Goal: Transaction & Acquisition: Purchase product/service

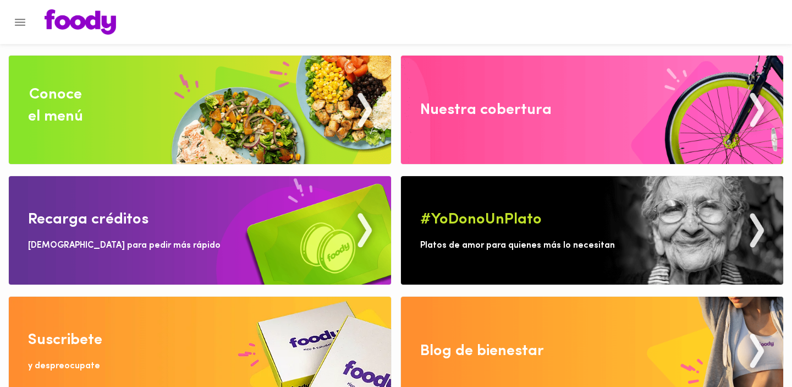
click at [148, 107] on img at bounding box center [200, 110] width 382 height 108
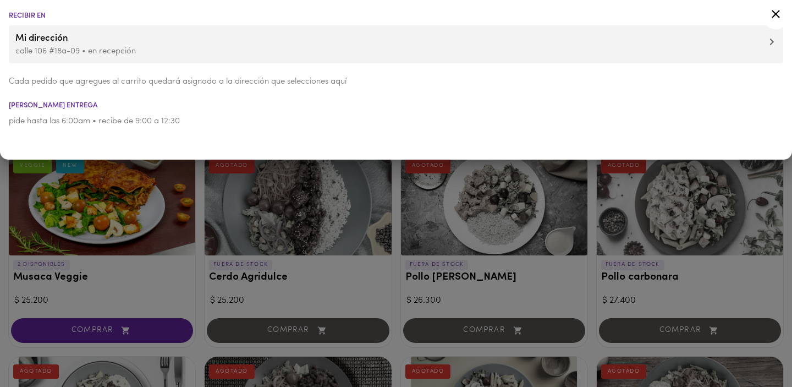
click at [12, 218] on div at bounding box center [396, 193] width 792 height 387
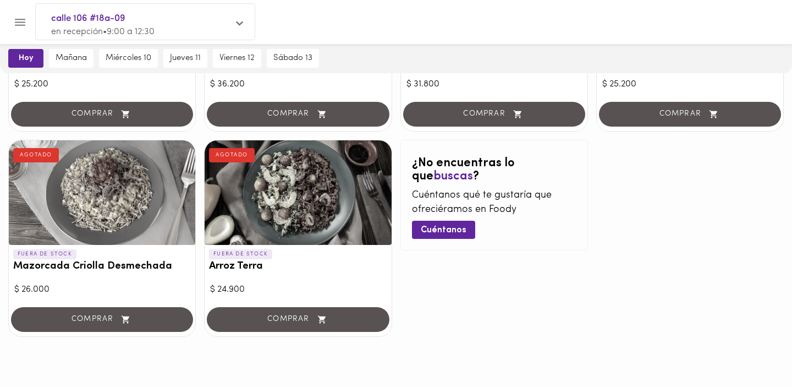
scroll to position [1050, 0]
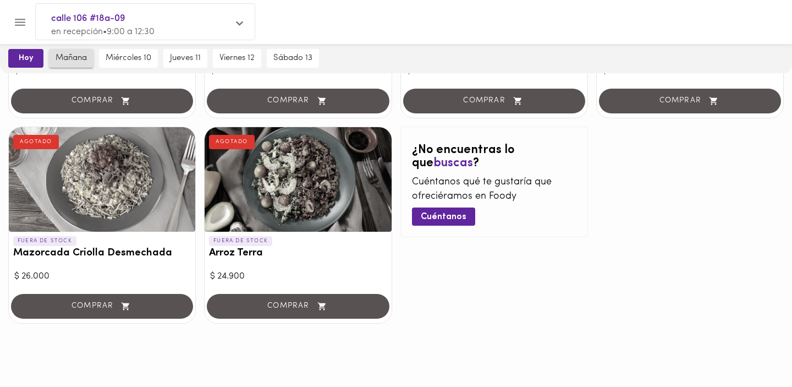
click at [81, 68] on button "mañana" at bounding box center [71, 58] width 45 height 19
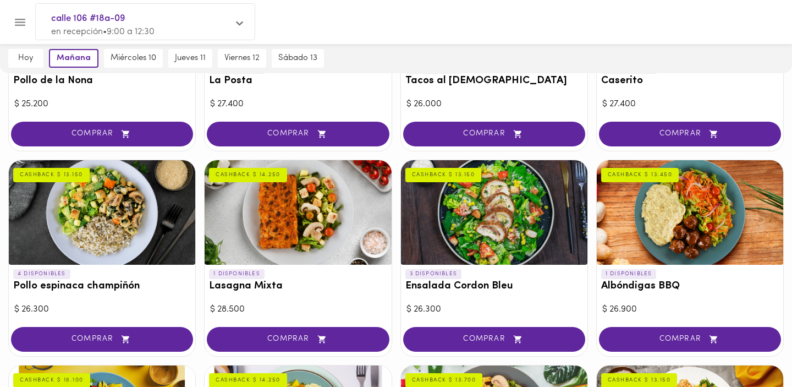
scroll to position [443, 0]
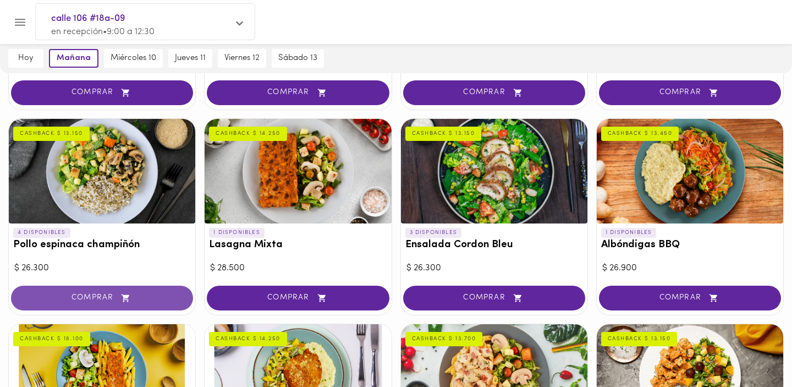
click at [114, 298] on span "COMPRAR" at bounding box center [102, 297] width 154 height 9
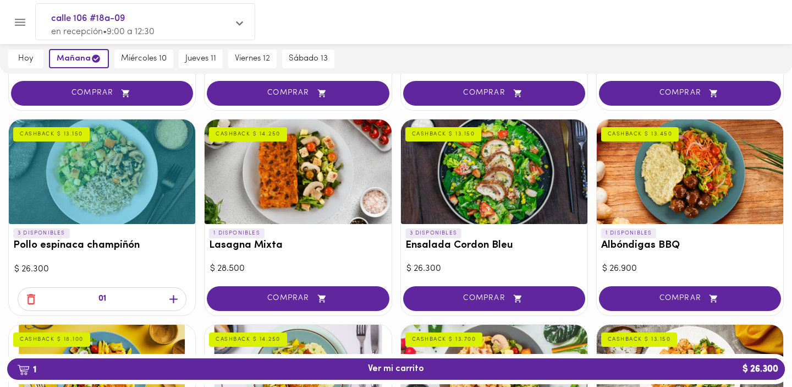
scroll to position [443, 0]
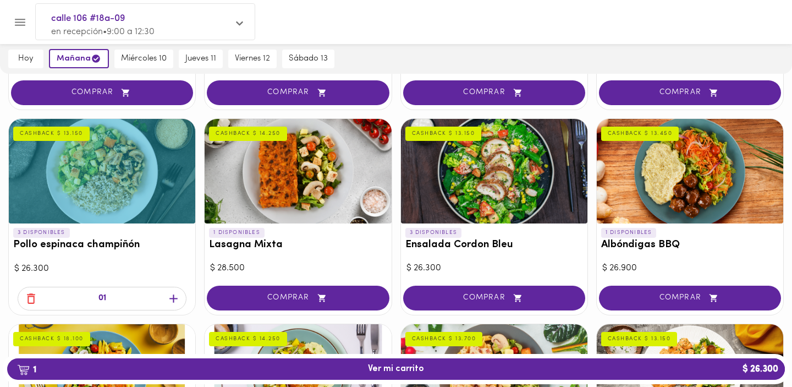
click at [173, 300] on icon "button" at bounding box center [173, 298] width 8 height 8
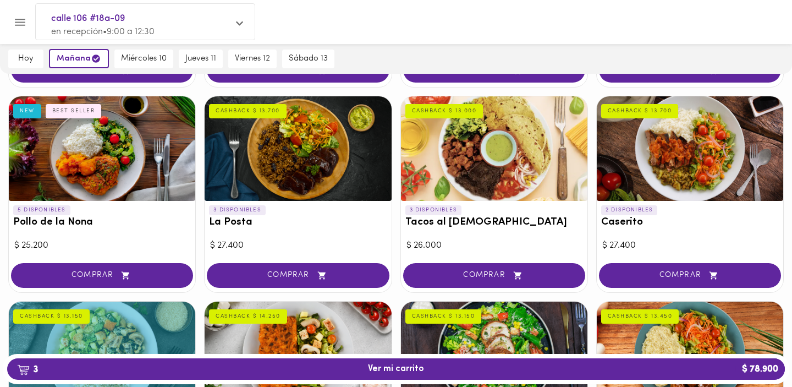
scroll to position [0, 0]
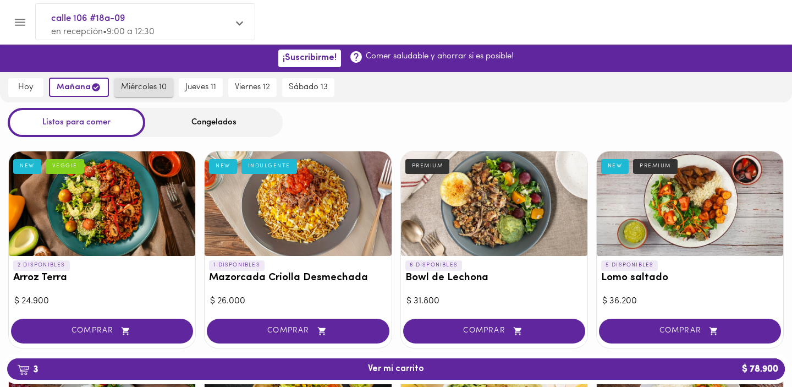
click at [128, 86] on span "miércoles 10" at bounding box center [144, 87] width 46 height 10
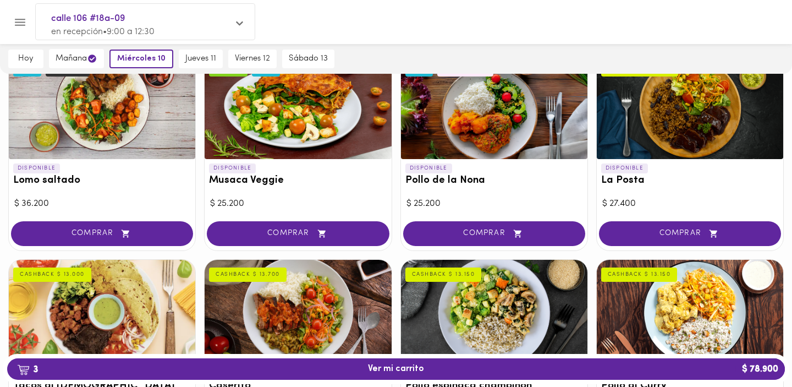
scroll to position [296, 0]
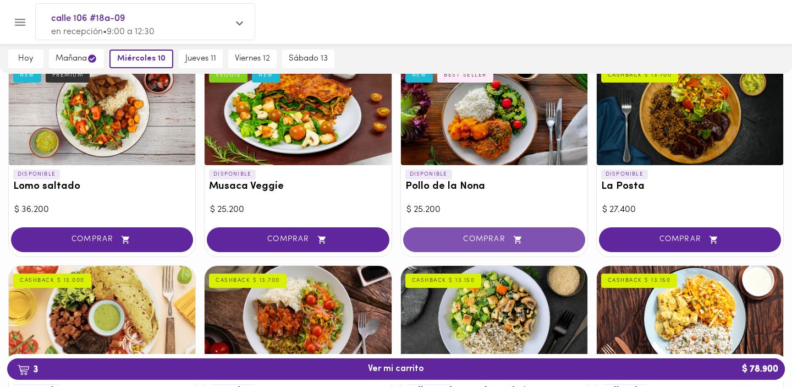
click at [490, 237] on span "COMPRAR" at bounding box center [494, 239] width 154 height 9
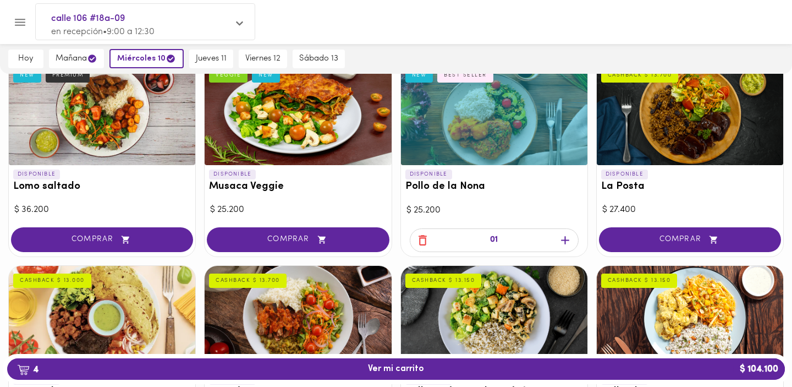
click at [566, 241] on icon "button" at bounding box center [565, 240] width 14 height 14
click at [209, 65] on button "jueves 11" at bounding box center [211, 58] width 44 height 19
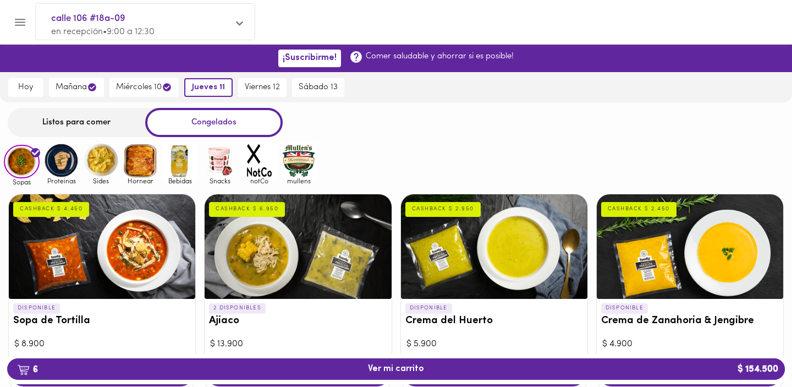
scroll to position [5, 0]
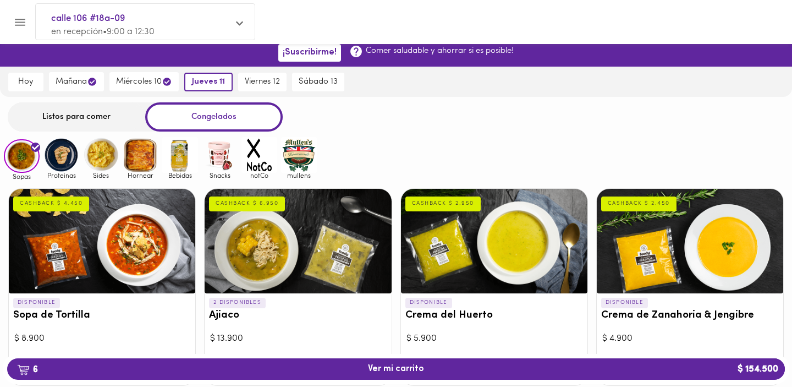
click at [103, 112] on div "Listos para comer" at bounding box center [76, 116] width 137 height 29
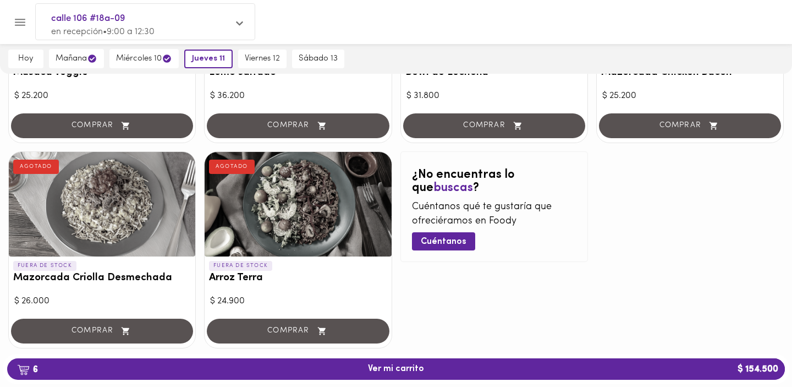
scroll to position [1050, 0]
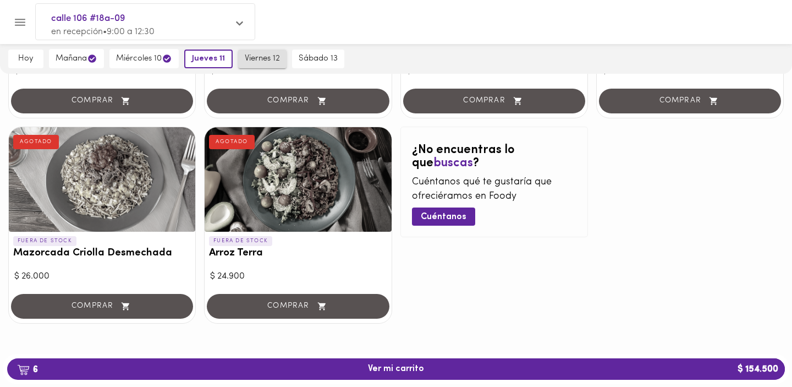
click at [266, 62] on span "viernes 12" at bounding box center [262, 59] width 35 height 10
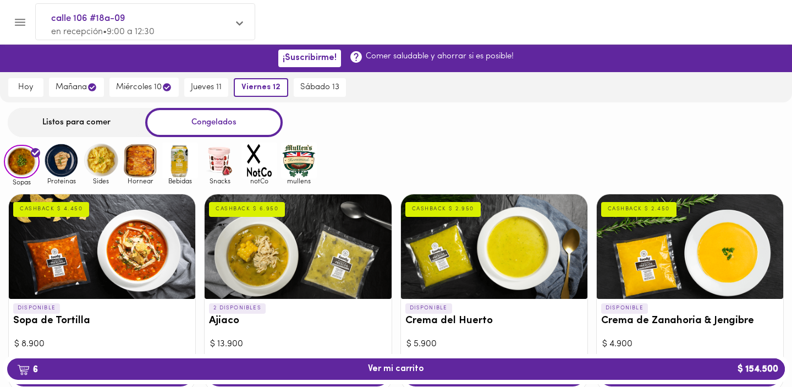
click at [79, 120] on div "Listos para comer" at bounding box center [76, 122] width 137 height 29
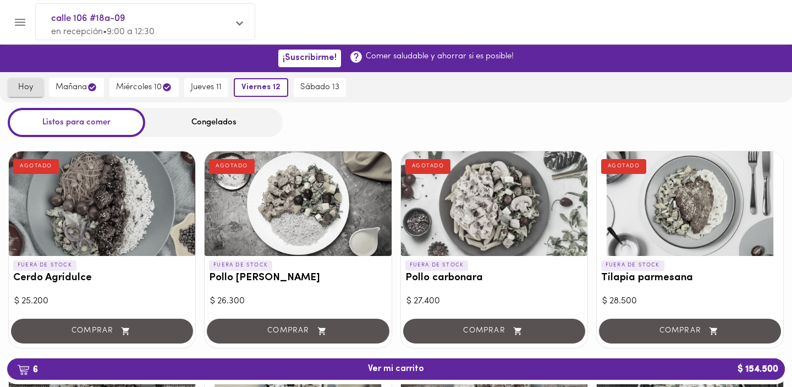
click at [35, 88] on span "hoy" at bounding box center [26, 87] width 22 height 10
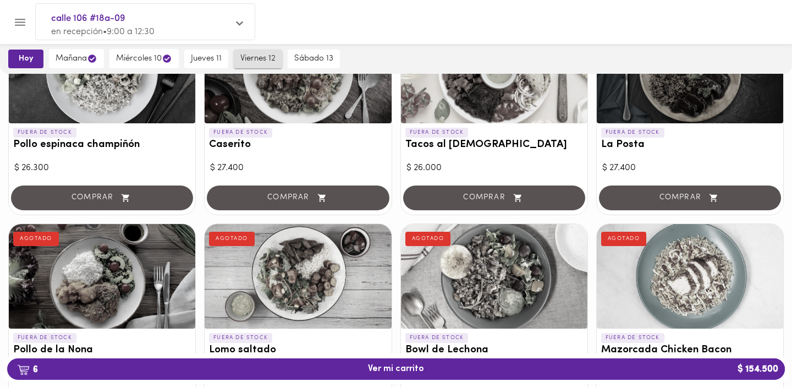
scroll to position [794, 0]
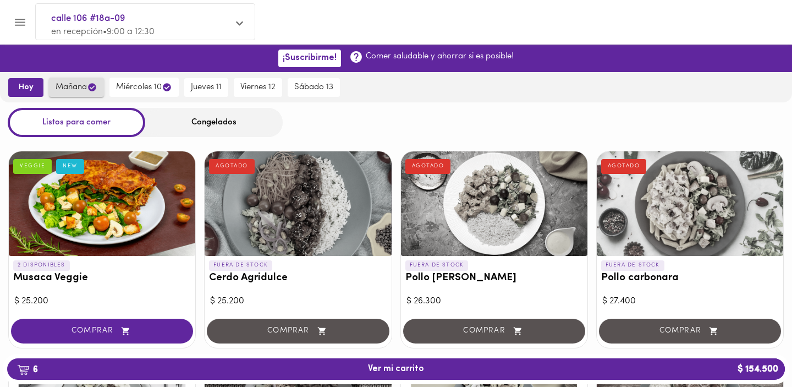
click at [84, 84] on span "mañana" at bounding box center [77, 87] width 42 height 10
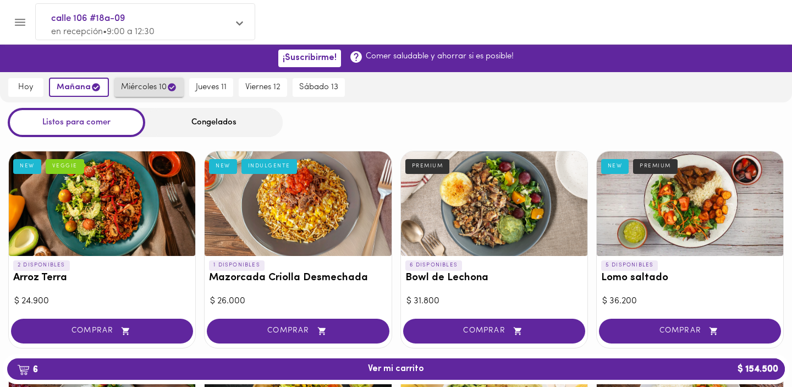
click at [142, 85] on span "miércoles 10" at bounding box center [149, 87] width 56 height 10
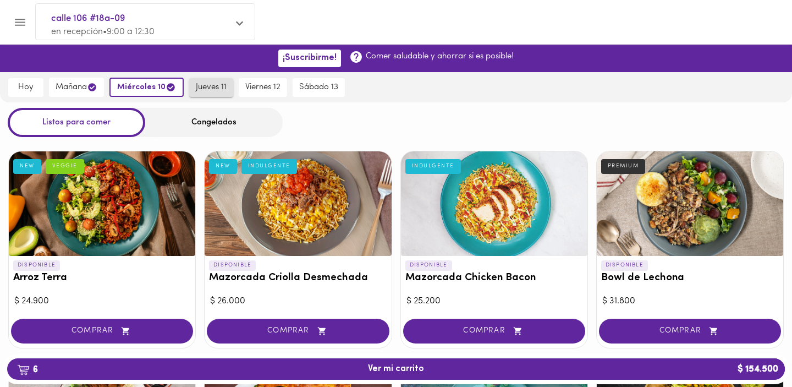
click at [201, 89] on span "jueves 11" at bounding box center [211, 87] width 31 height 10
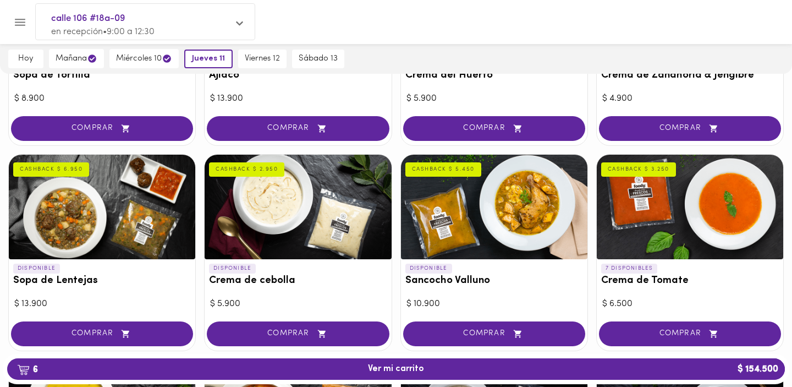
scroll to position [246, 0]
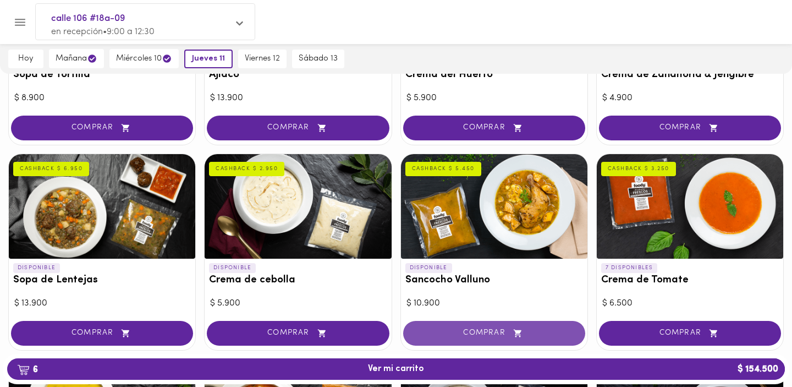
click at [472, 329] on span "COMPRAR" at bounding box center [494, 332] width 154 height 9
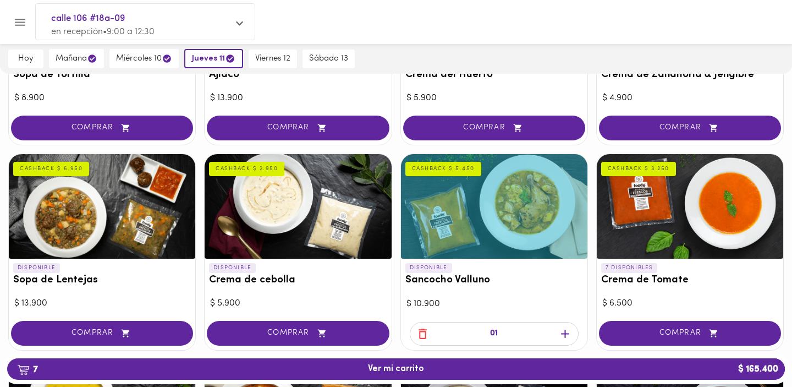
click at [569, 332] on icon "button" at bounding box center [565, 334] width 14 height 14
click at [273, 60] on span "viernes 12" at bounding box center [272, 59] width 35 height 10
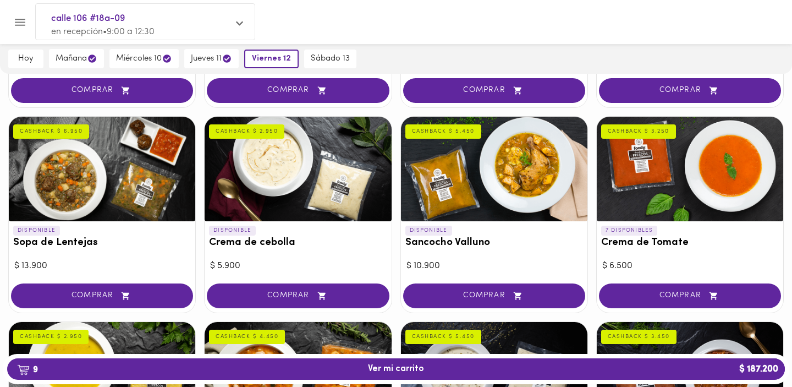
scroll to position [288, 0]
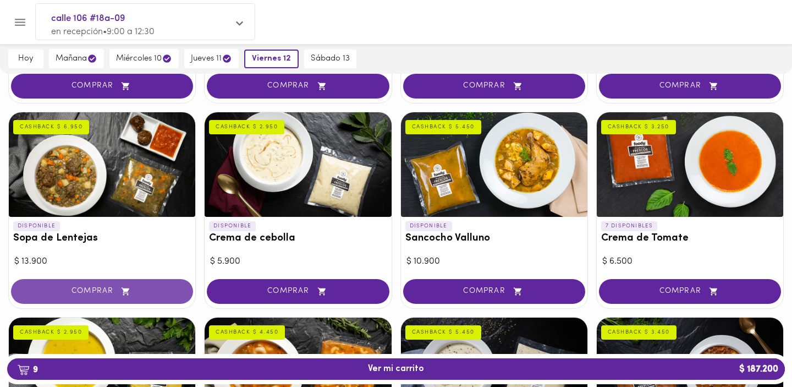
click at [122, 293] on icon "button" at bounding box center [126, 290] width 14 height 9
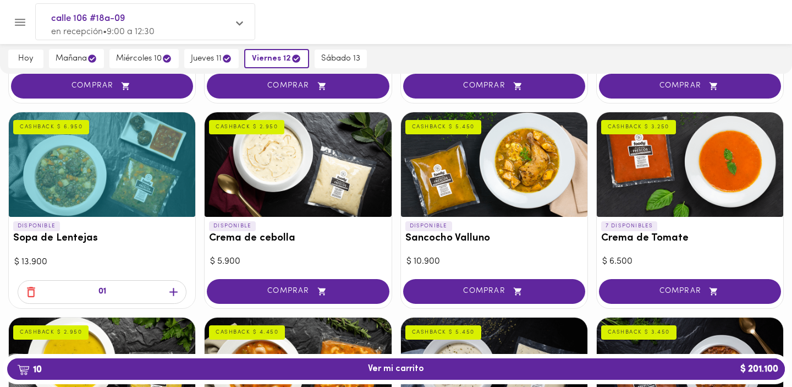
click at [172, 292] on icon "button" at bounding box center [174, 292] width 14 height 14
click at [172, 292] on div at bounding box center [102, 298] width 186 height 20
click at [25, 58] on span "hoy" at bounding box center [26, 59] width 22 height 10
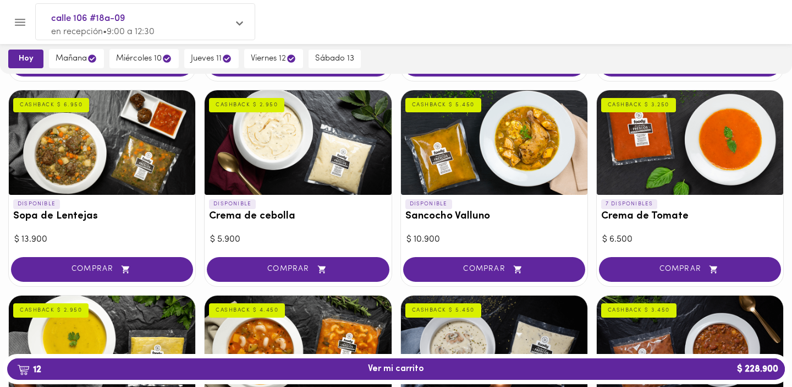
scroll to position [317, 0]
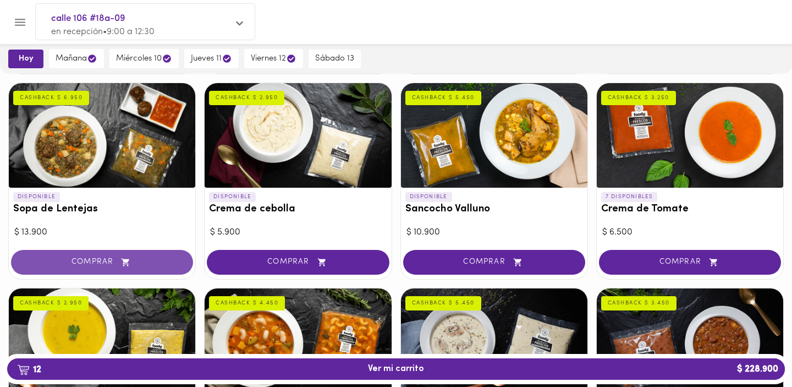
click at [129, 265] on icon "button" at bounding box center [126, 261] width 14 height 9
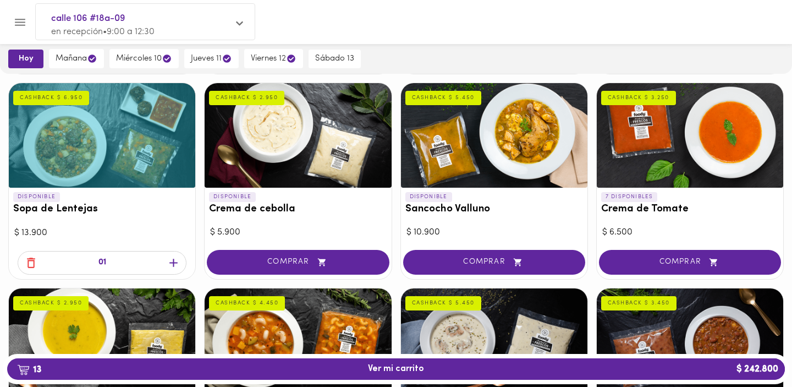
click at [176, 264] on icon "button" at bounding box center [174, 263] width 14 height 14
click at [83, 57] on span "mañana" at bounding box center [77, 58] width 42 height 10
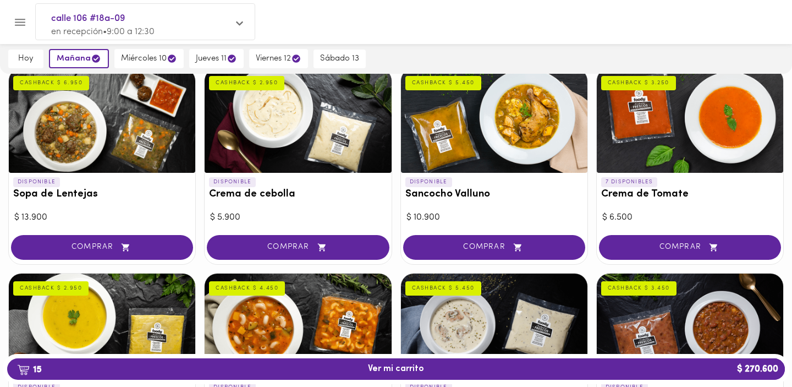
scroll to position [336, 0]
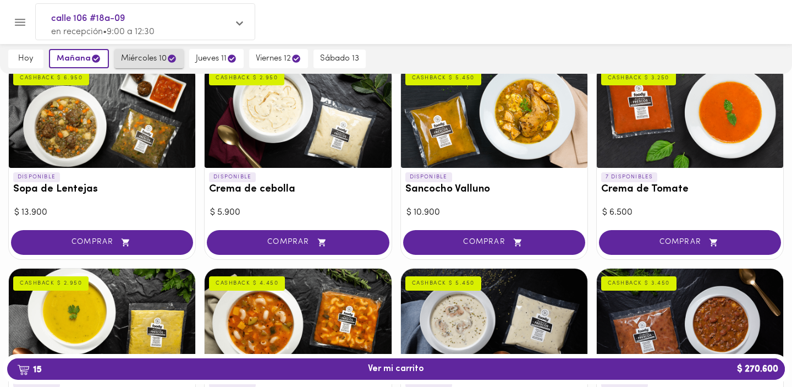
click at [144, 62] on span "miércoles 10" at bounding box center [149, 58] width 56 height 10
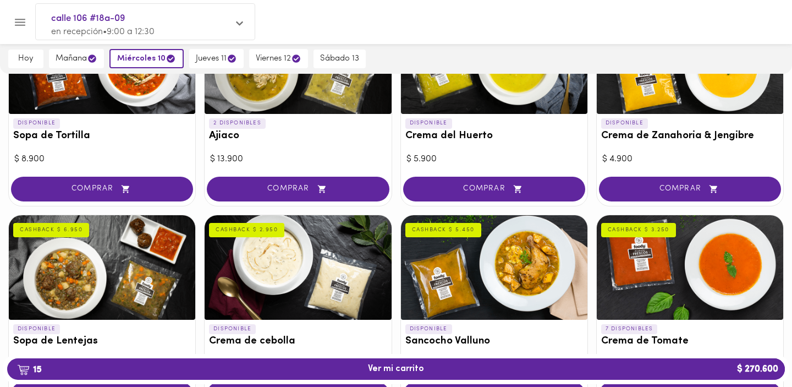
scroll to position [0, 0]
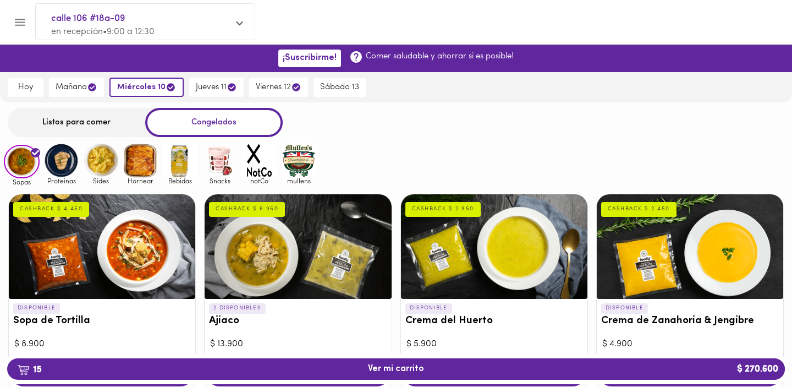
click at [66, 123] on div "Listos para comer" at bounding box center [76, 122] width 137 height 29
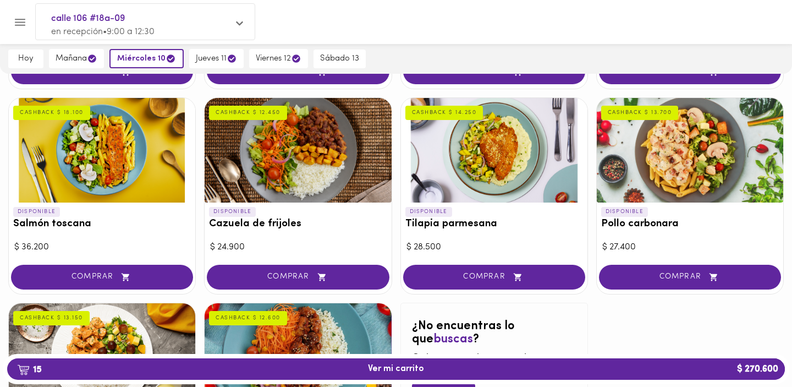
scroll to position [884, 0]
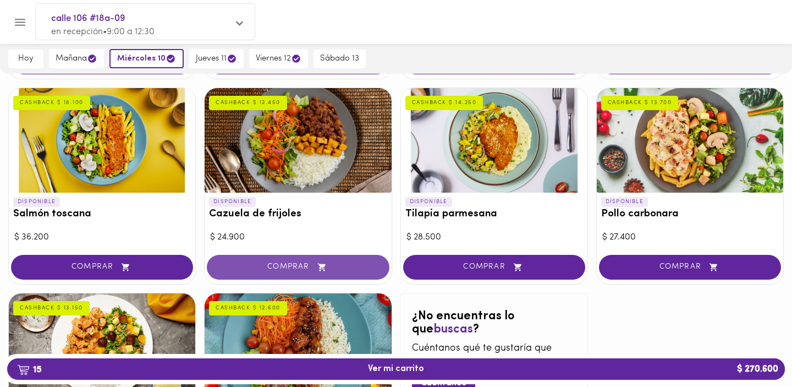
click at [268, 268] on span "COMPRAR" at bounding box center [297, 266] width 154 height 9
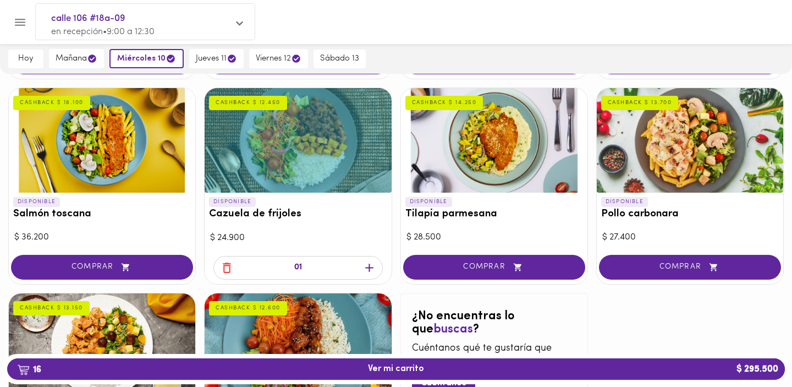
click at [367, 267] on icon "button" at bounding box center [369, 267] width 8 height 8
click at [367, 267] on div at bounding box center [396, 193] width 792 height 387
click at [367, 267] on icon "button" at bounding box center [369, 267] width 8 height 8
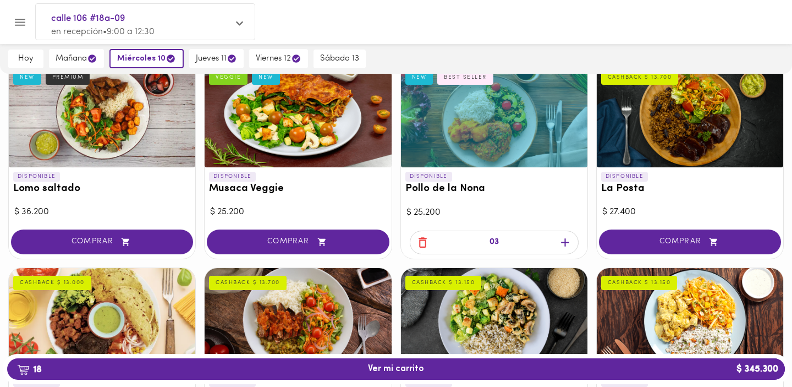
scroll to position [301, 0]
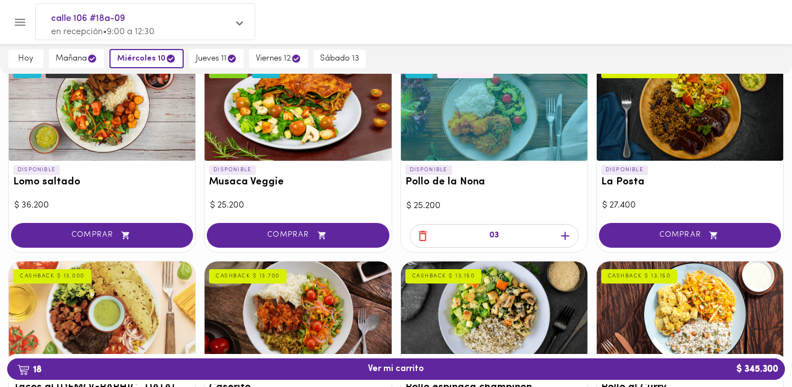
click at [426, 237] on icon "button" at bounding box center [422, 235] width 8 height 10
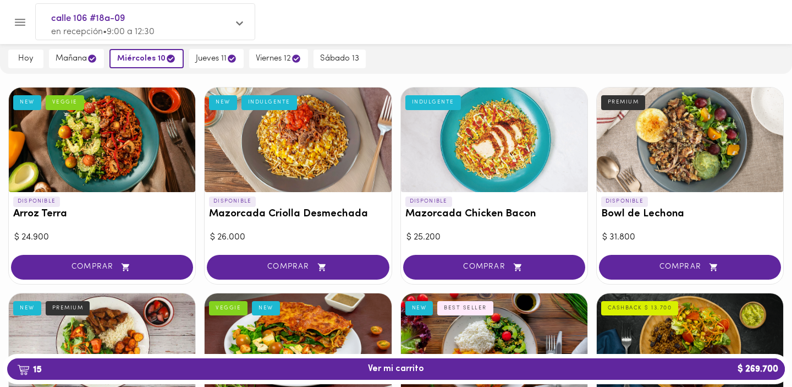
scroll to position [0, 0]
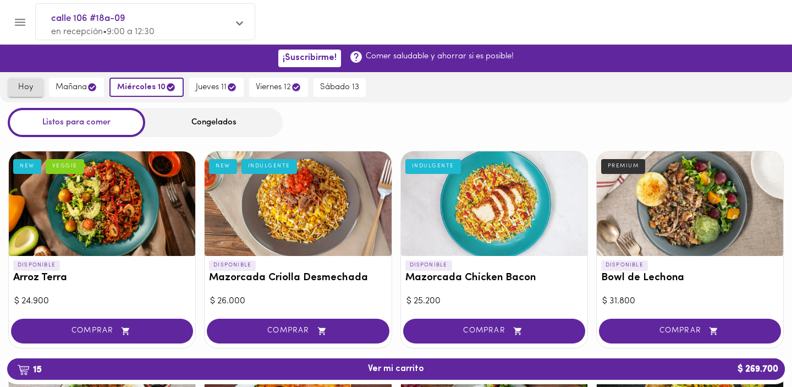
click at [18, 88] on span "hoy" at bounding box center [26, 87] width 22 height 10
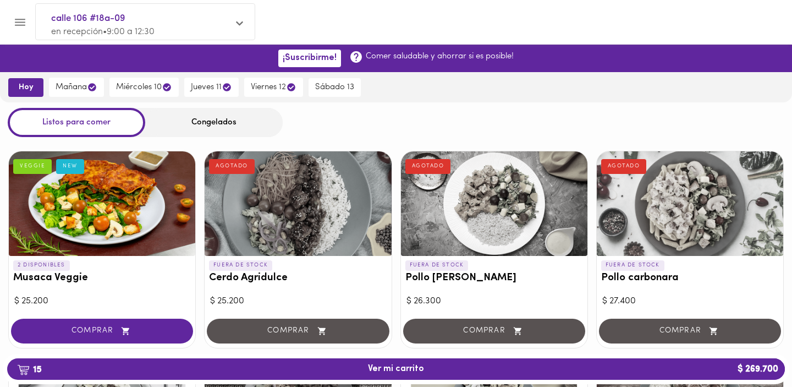
click at [211, 116] on div "Congelados" at bounding box center [213, 122] width 137 height 29
click at [213, 119] on div "Congelados" at bounding box center [213, 122] width 137 height 29
click at [216, 125] on div "Congelados" at bounding box center [213, 122] width 137 height 29
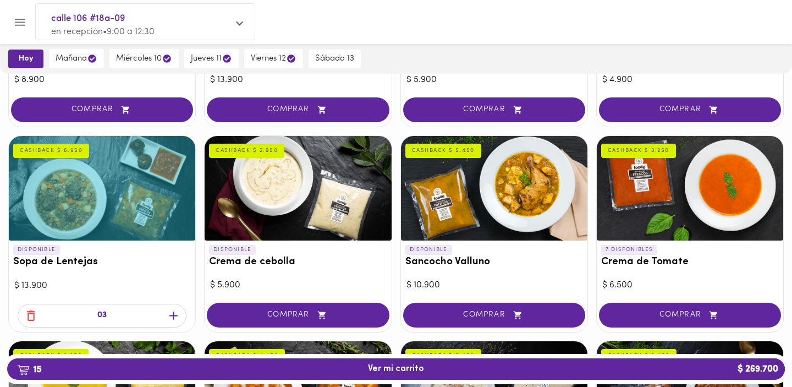
scroll to position [267, 0]
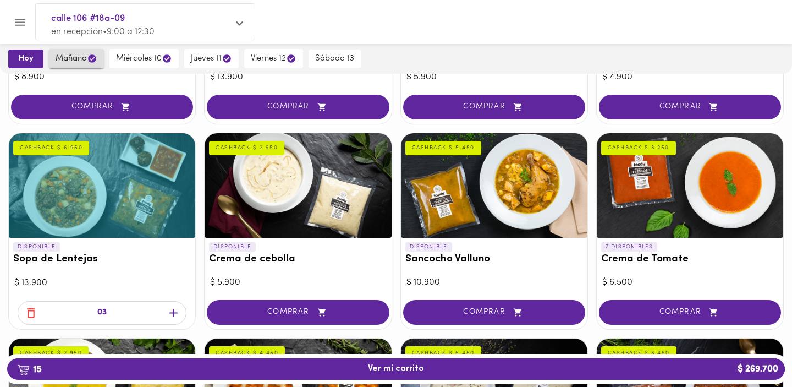
click at [84, 59] on span "mañana" at bounding box center [77, 58] width 42 height 10
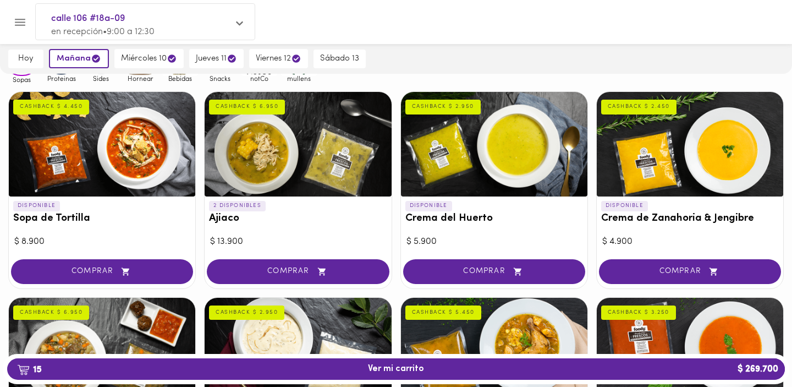
scroll to position [0, 0]
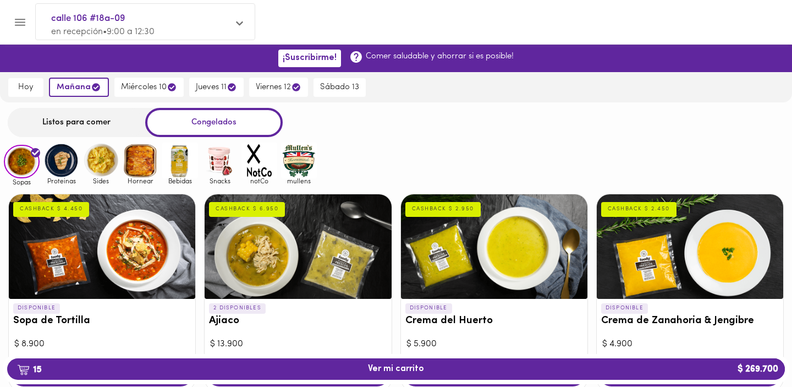
click at [88, 126] on div "Listos para comer" at bounding box center [76, 122] width 137 height 29
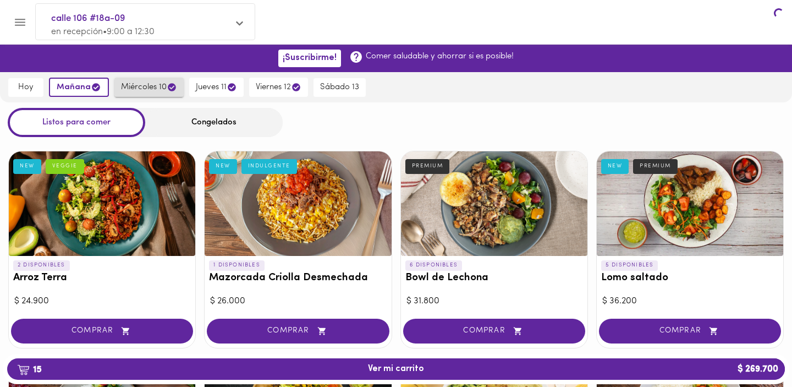
click at [150, 82] on span "miércoles 10" at bounding box center [149, 87] width 56 height 10
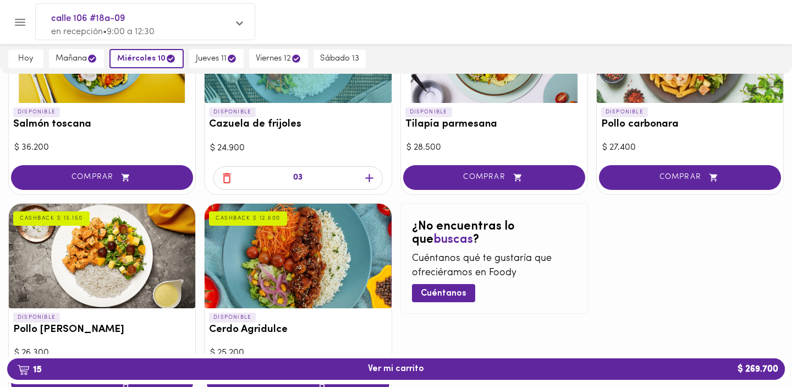
scroll to position [971, 0]
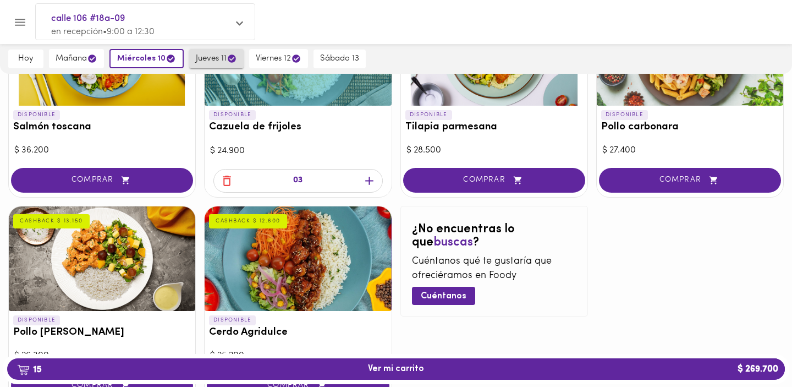
click at [228, 57] on icon "button" at bounding box center [232, 58] width 8 height 8
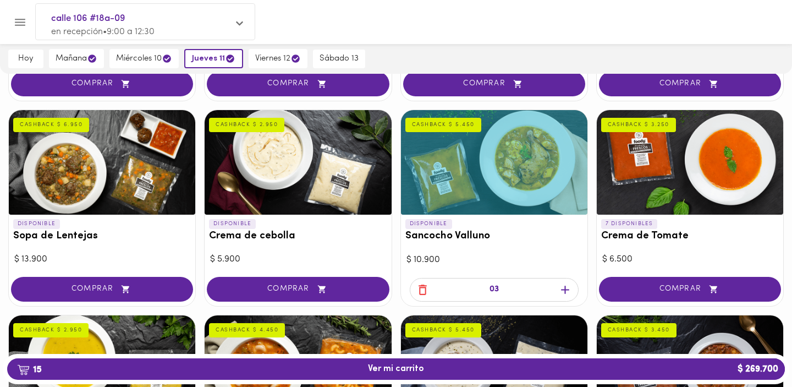
scroll to position [324, 0]
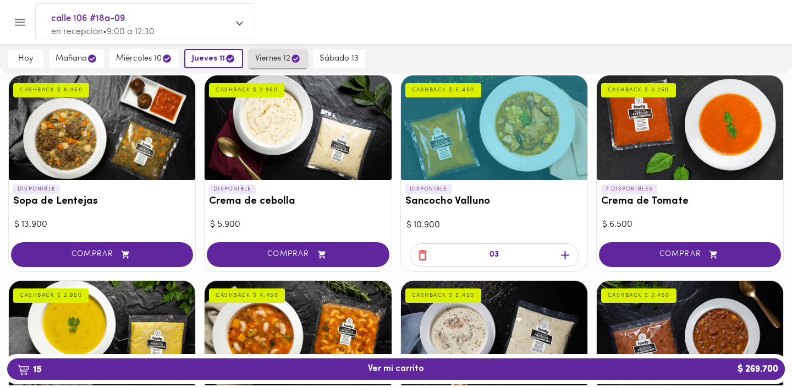
click at [287, 56] on span "viernes 12" at bounding box center [278, 58] width 46 height 10
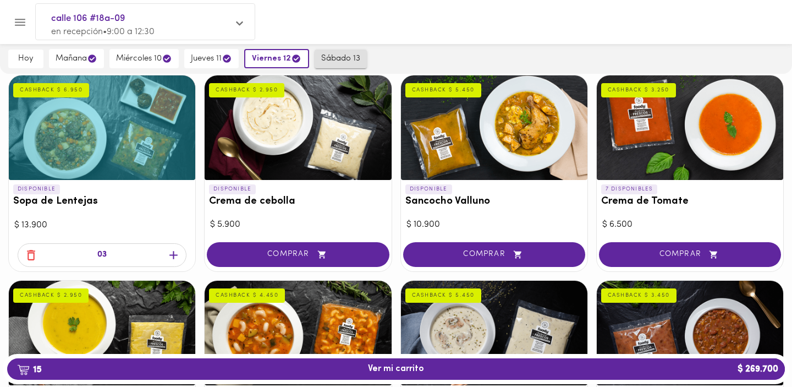
click at [341, 58] on span "sábado 13" at bounding box center [340, 59] width 39 height 10
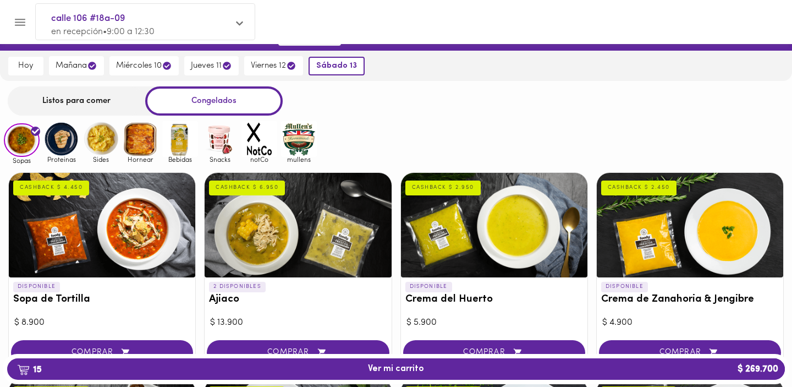
scroll to position [0, 0]
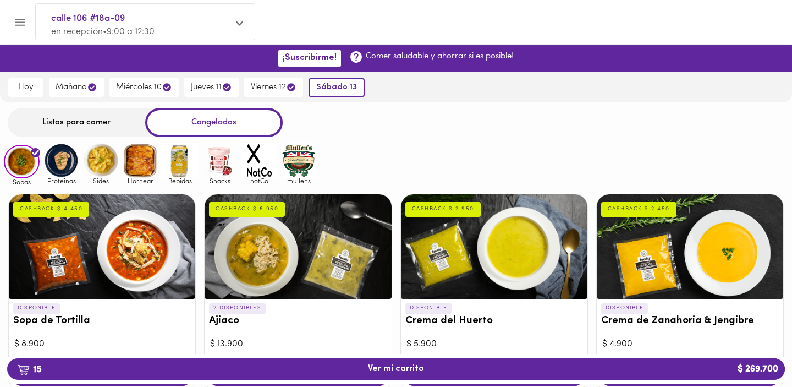
click at [74, 124] on div "Listos para comer" at bounding box center [76, 122] width 137 height 29
click at [219, 122] on div "Congelados" at bounding box center [213, 122] width 137 height 29
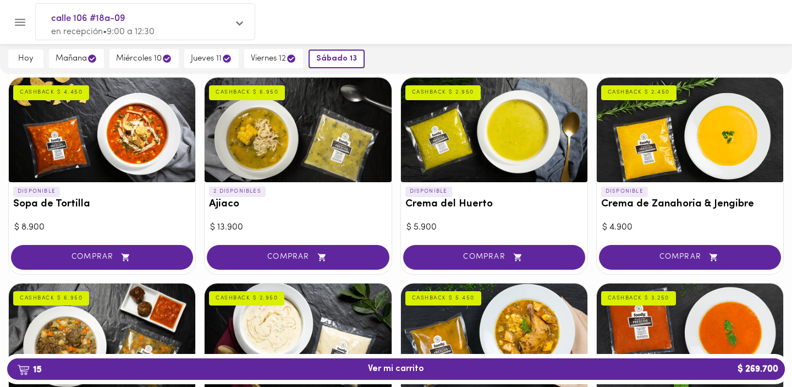
scroll to position [126, 0]
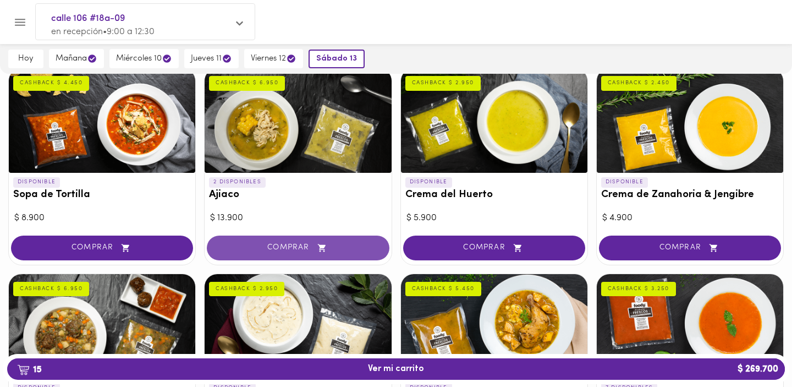
click at [278, 246] on span "COMPRAR" at bounding box center [297, 247] width 154 height 9
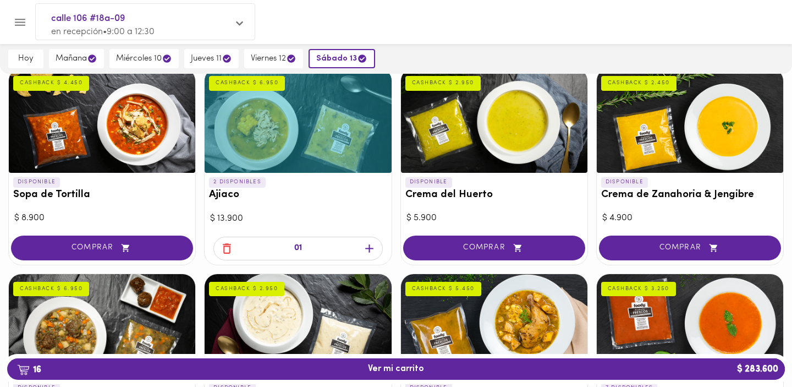
click at [369, 252] on icon "button" at bounding box center [369, 248] width 14 height 14
click at [223, 250] on icon "button" at bounding box center [227, 248] width 8 height 10
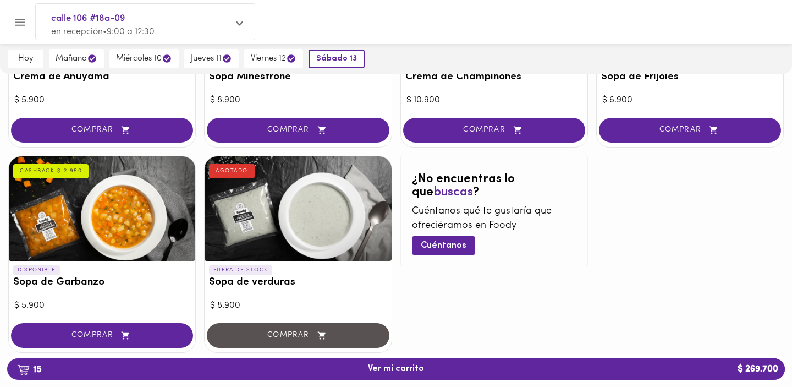
scroll to position [683, 0]
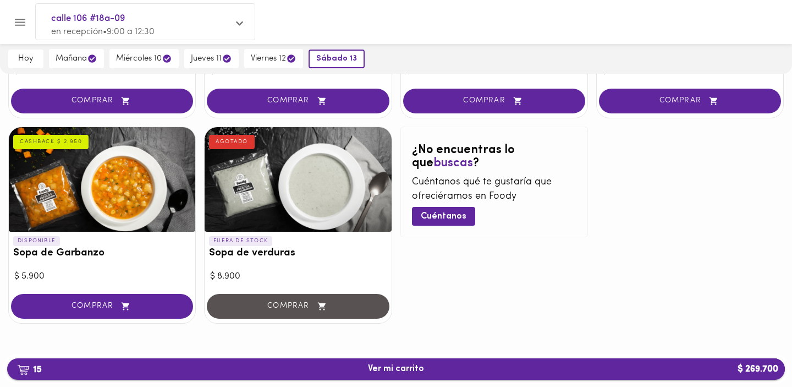
click at [425, 372] on span "15 Ver mi carrito $ 269.700" at bounding box center [396, 368] width 760 height 10
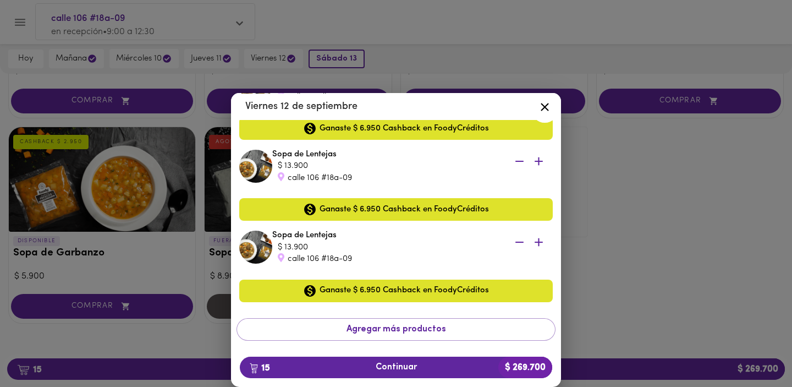
scroll to position [1202, 0]
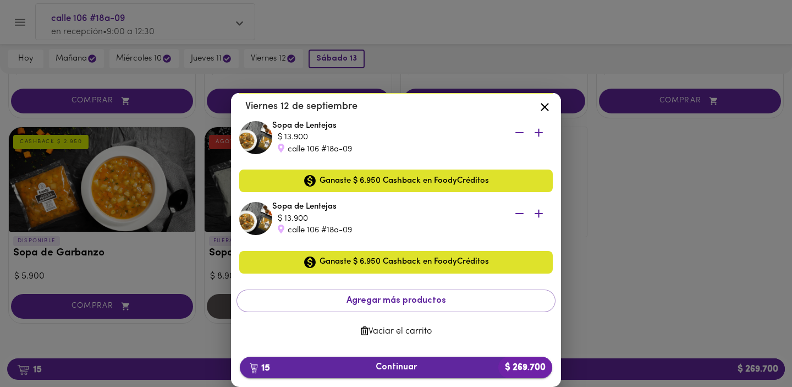
click at [434, 367] on span "15 Continuar $ 269.700" at bounding box center [396, 367] width 295 height 10
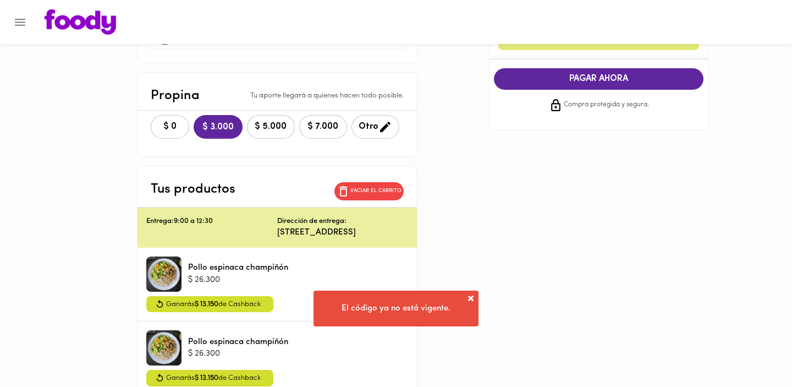
scroll to position [207, 0]
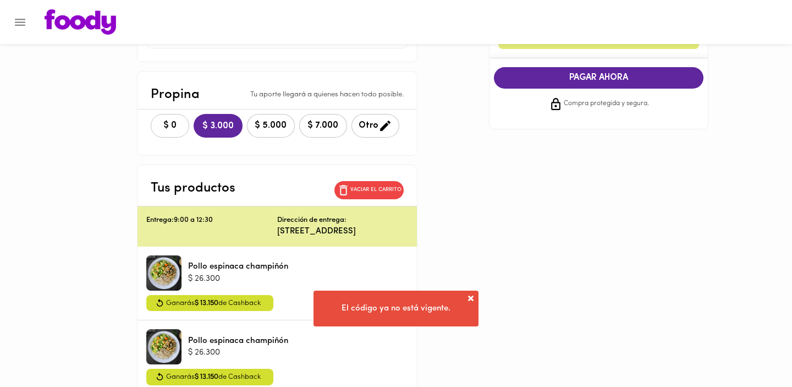
click at [165, 125] on span "$ 0" at bounding box center [170, 125] width 24 height 10
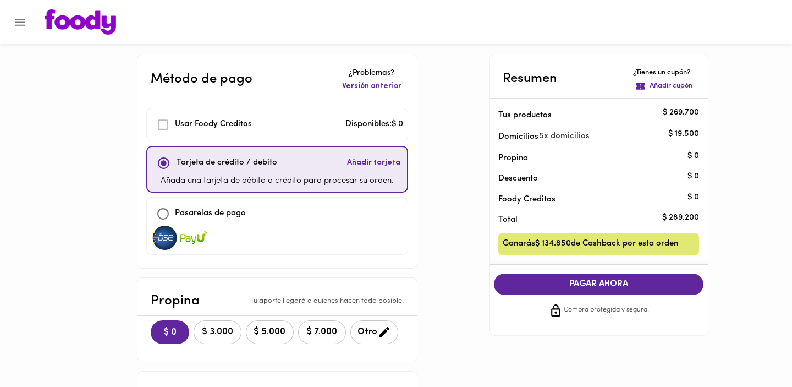
scroll to position [0, 0]
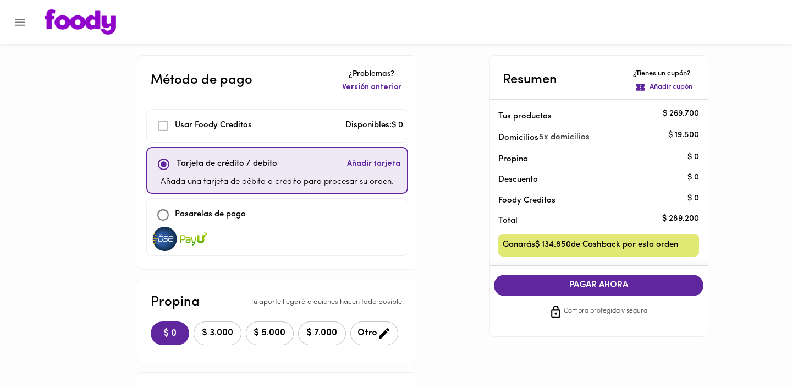
click at [578, 288] on span "PAGAR AHORA" at bounding box center [599, 285] width 188 height 10
click at [349, 217] on div "Pasarelas de pago" at bounding box center [277, 215] width 252 height 24
checkbox input "false"
checkbox input "true"
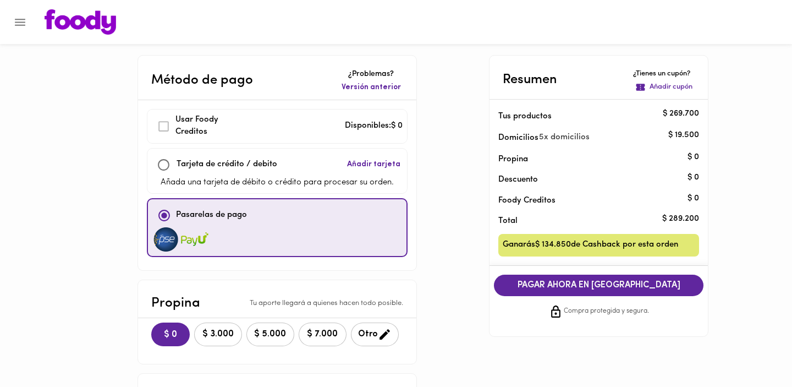
click at [569, 289] on span "PAGAR AHORA EN [GEOGRAPHIC_DATA]" at bounding box center [599, 285] width 188 height 10
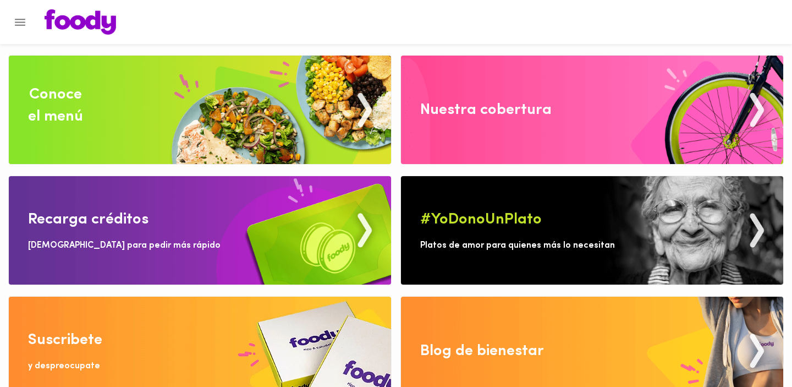
click at [13, 19] on icon "Menu" at bounding box center [20, 22] width 14 height 14
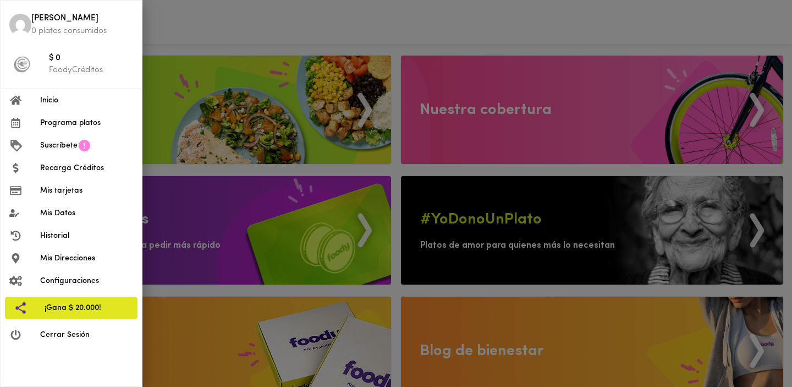
click at [79, 123] on span "Programa platos" at bounding box center [86, 123] width 93 height 12
